Goal: Find specific page/section: Find specific page/section

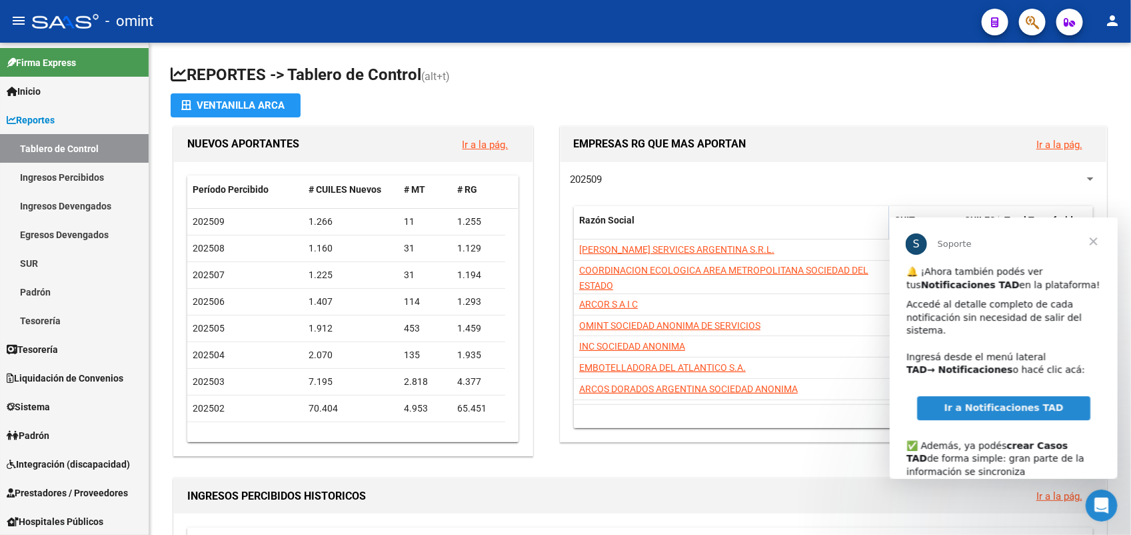
click at [1098, 237] on span "Cerrar" at bounding box center [1093, 241] width 48 height 48
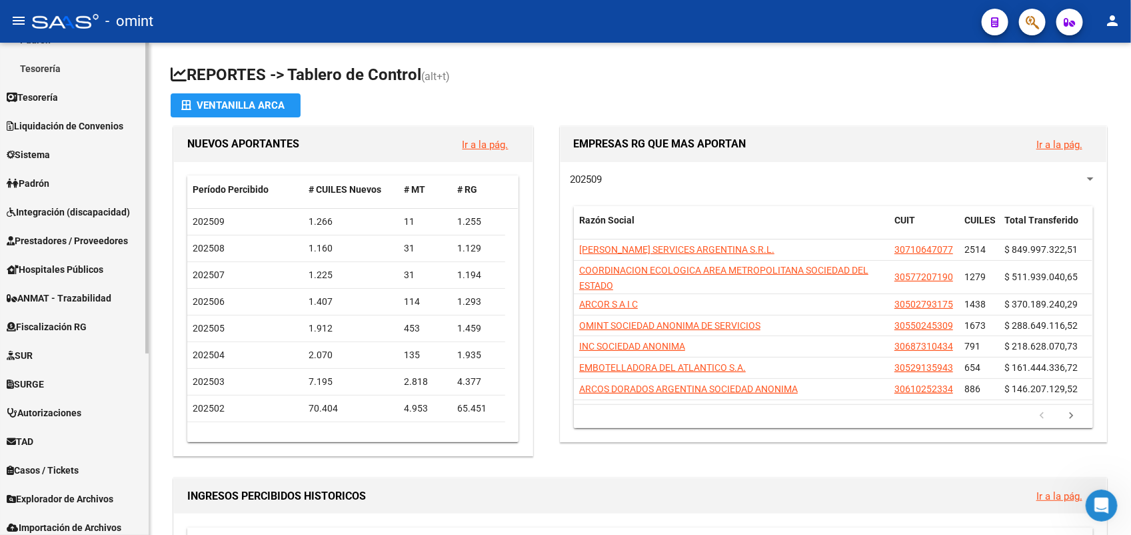
scroll to position [287, 0]
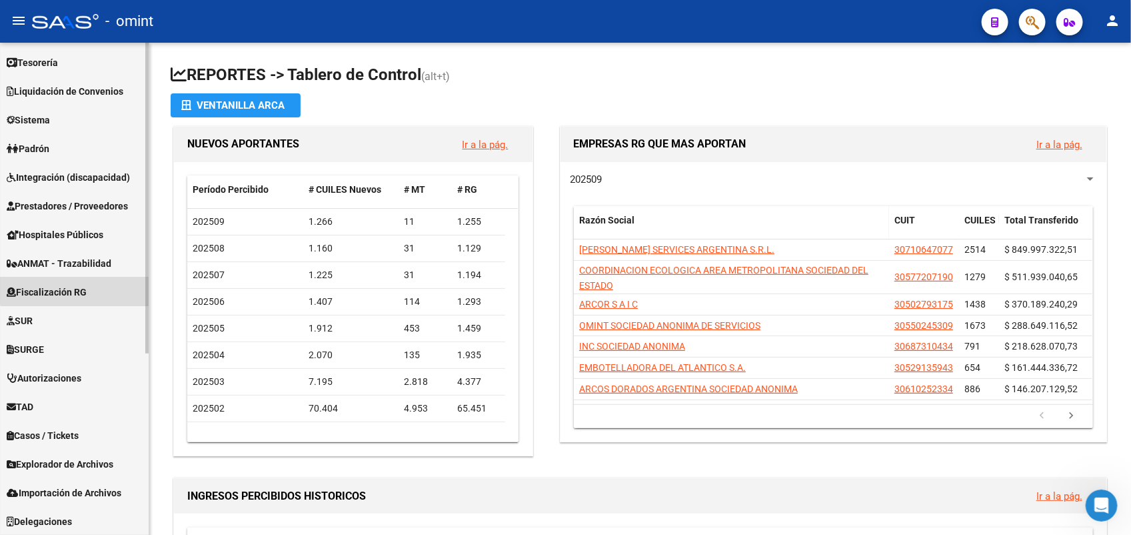
click at [87, 285] on span "Fiscalización RG" at bounding box center [47, 292] width 80 height 15
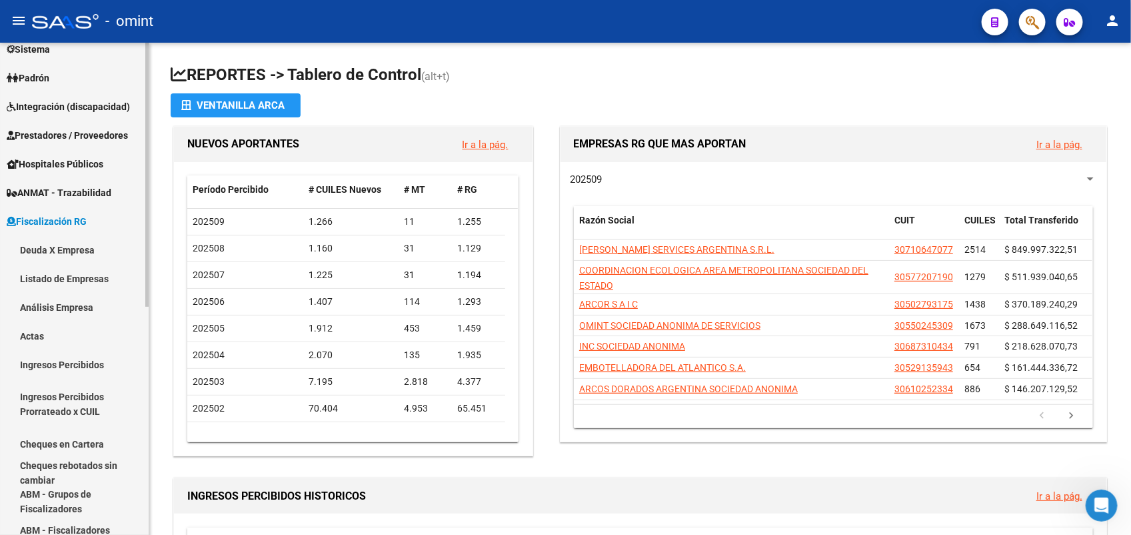
scroll to position [120, 0]
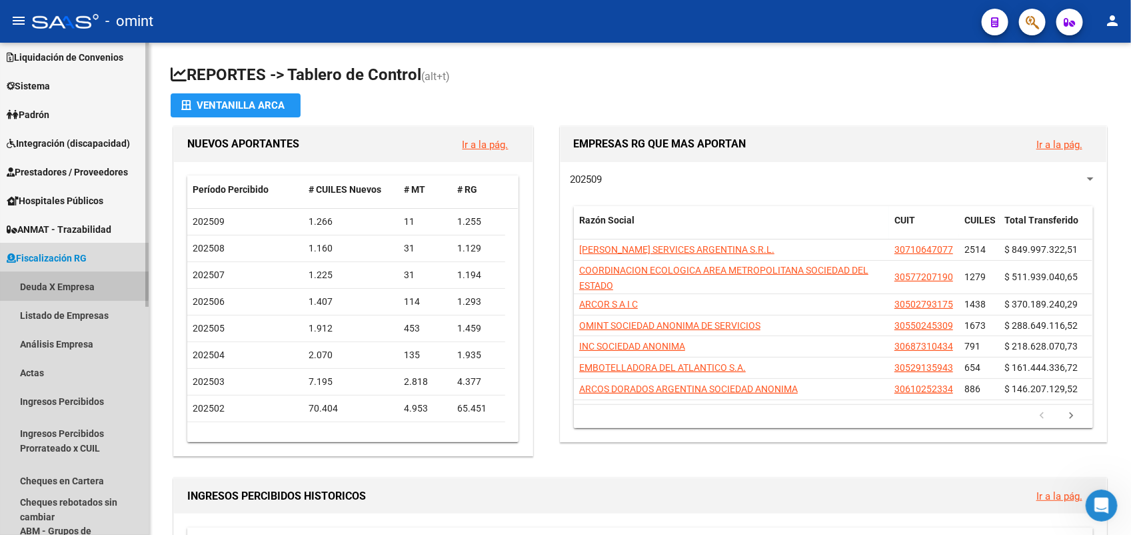
click at [65, 281] on link "Deuda X Empresa" at bounding box center [74, 286] width 149 height 29
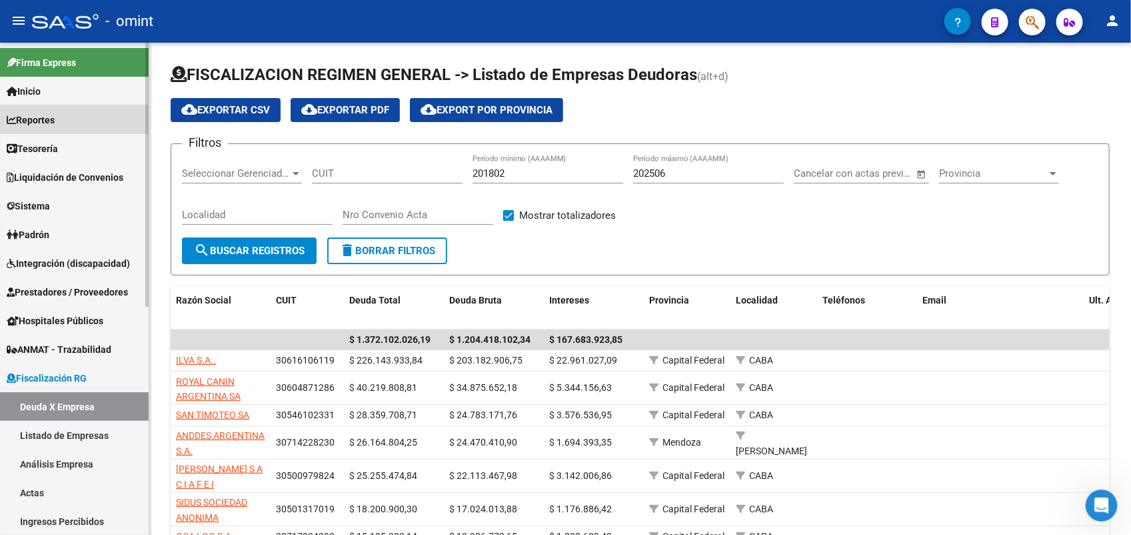
click at [65, 119] on link "Reportes" at bounding box center [74, 119] width 149 height 29
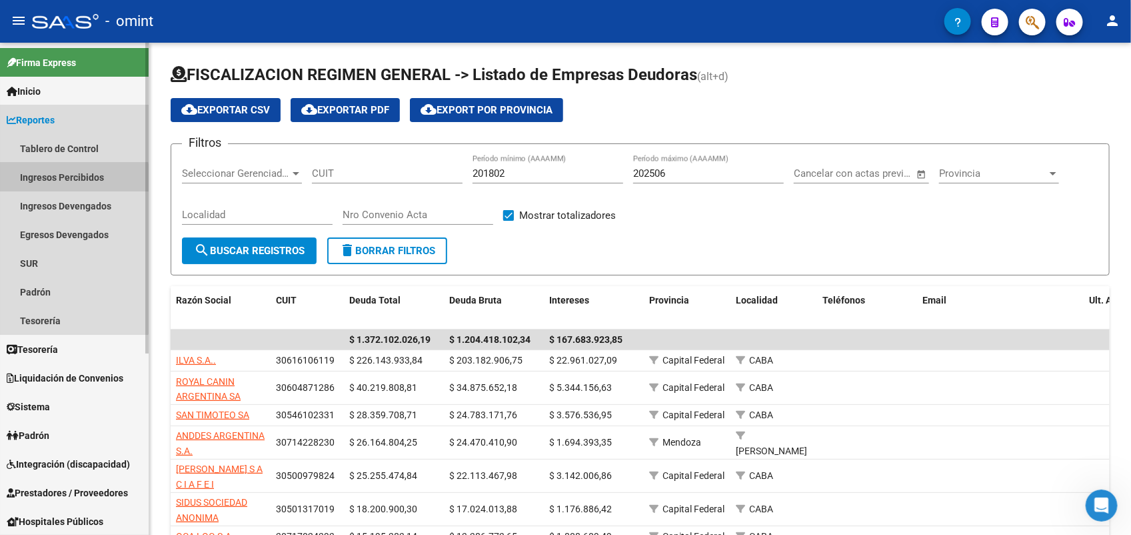
click at [71, 178] on link "Ingresos Percibidos" at bounding box center [74, 177] width 149 height 29
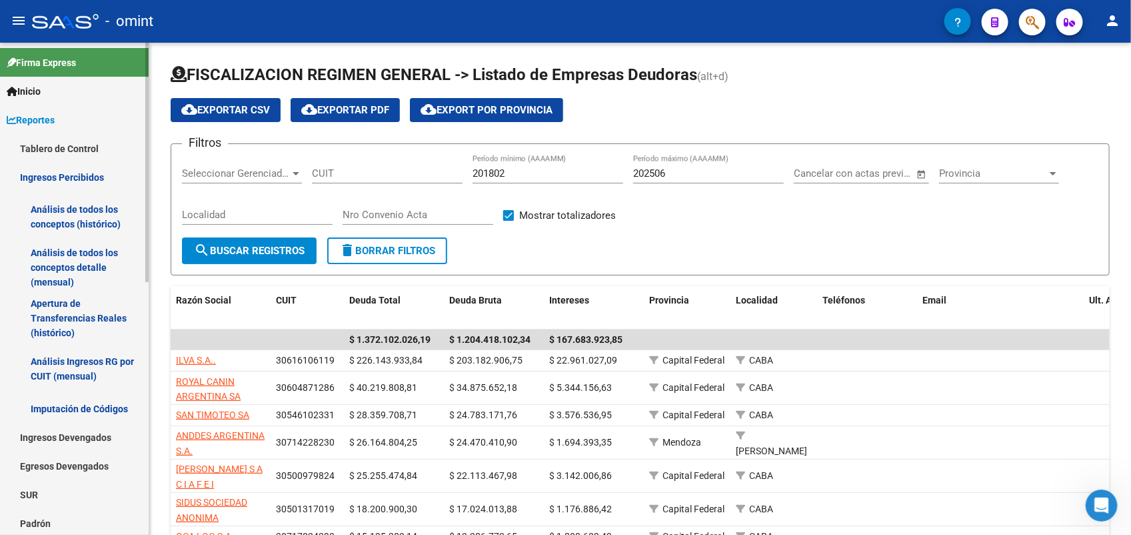
click at [58, 438] on link "Ingresos Devengados" at bounding box center [74, 437] width 149 height 29
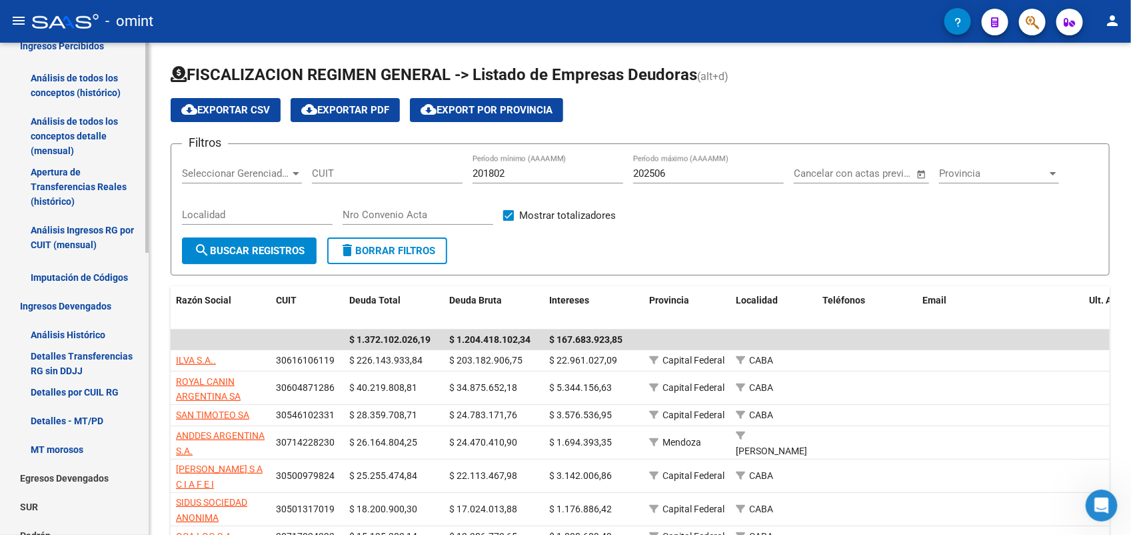
scroll to position [167, 0]
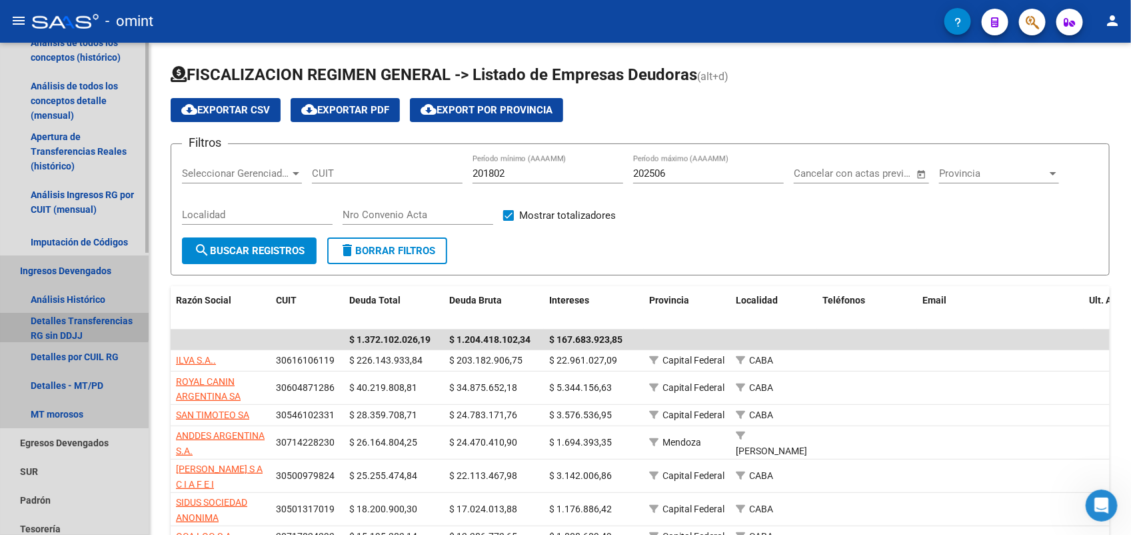
click at [64, 321] on link "Detalles Transferencias RG sin DDJJ" at bounding box center [74, 327] width 149 height 29
